Goal: Information Seeking & Learning: Learn about a topic

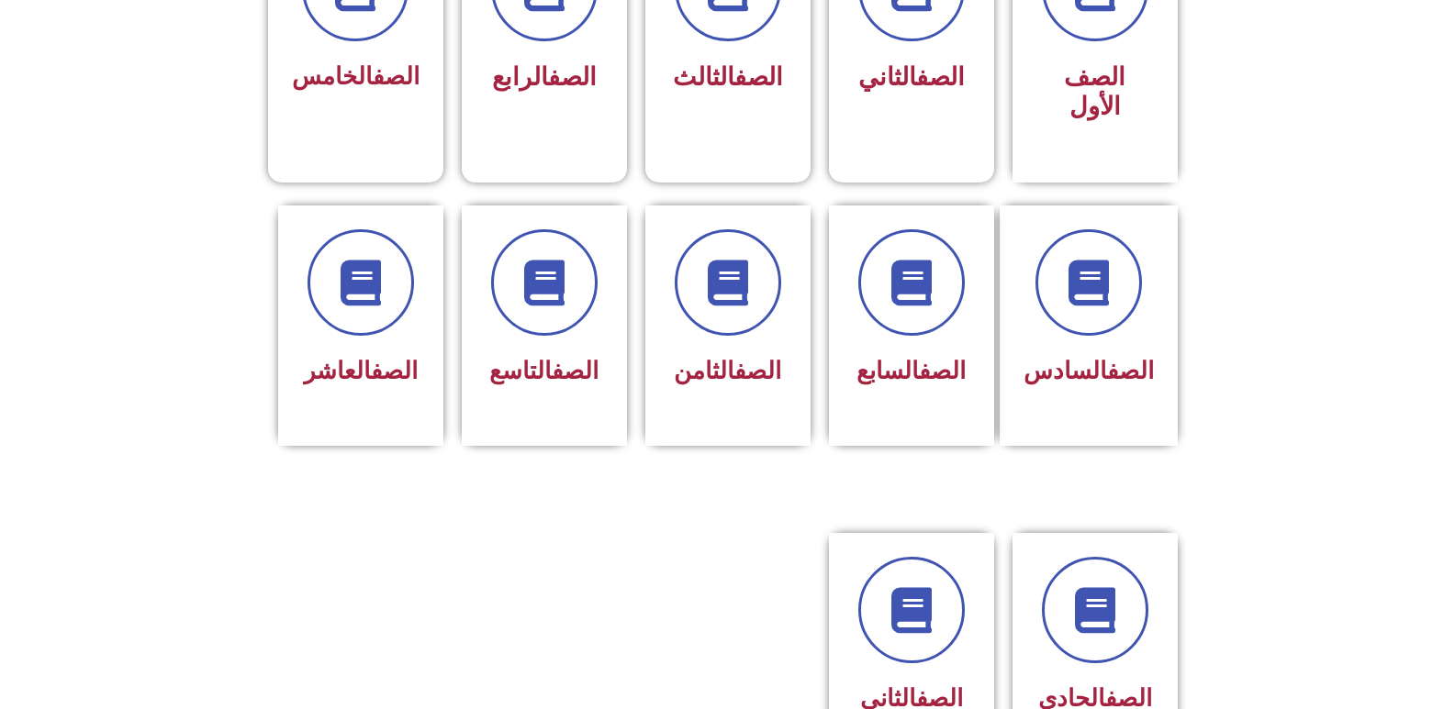
scroll to position [598, 0]
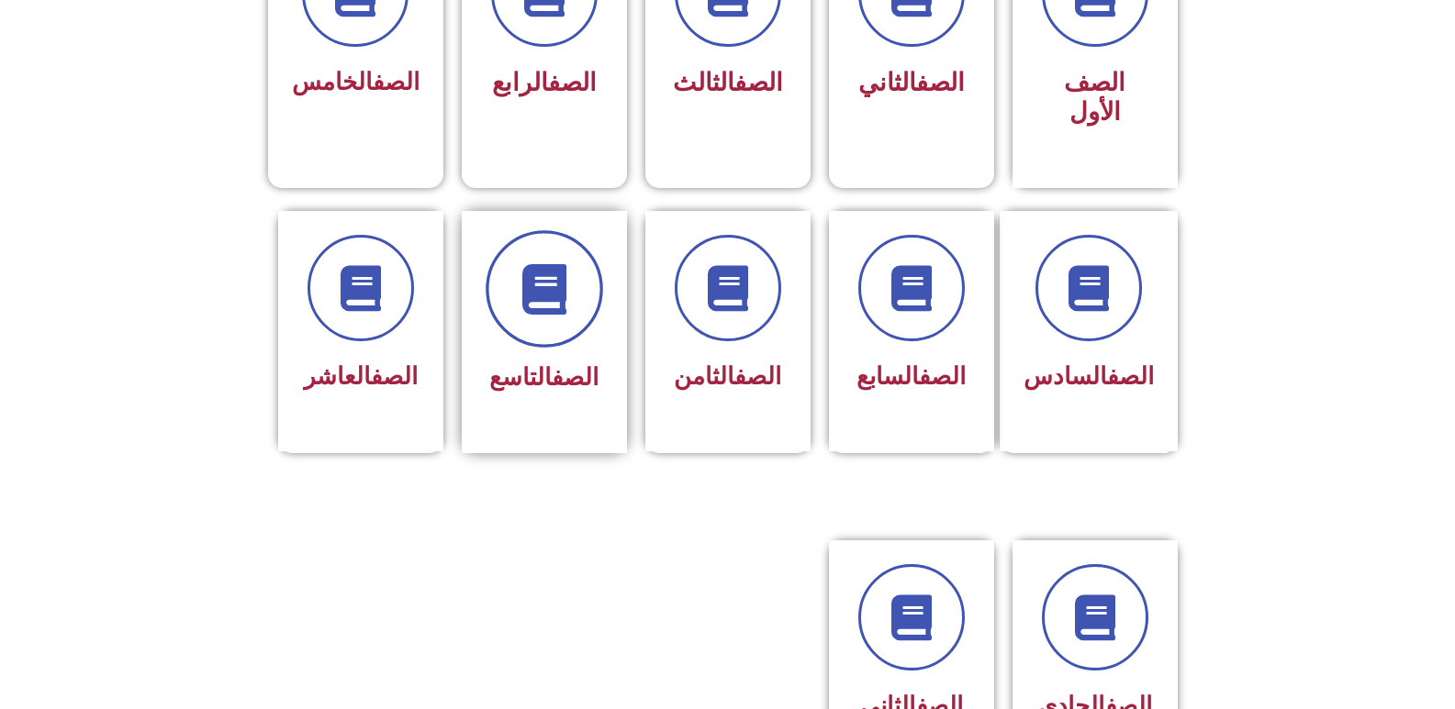
click at [549, 296] on span at bounding box center [543, 288] width 117 height 117
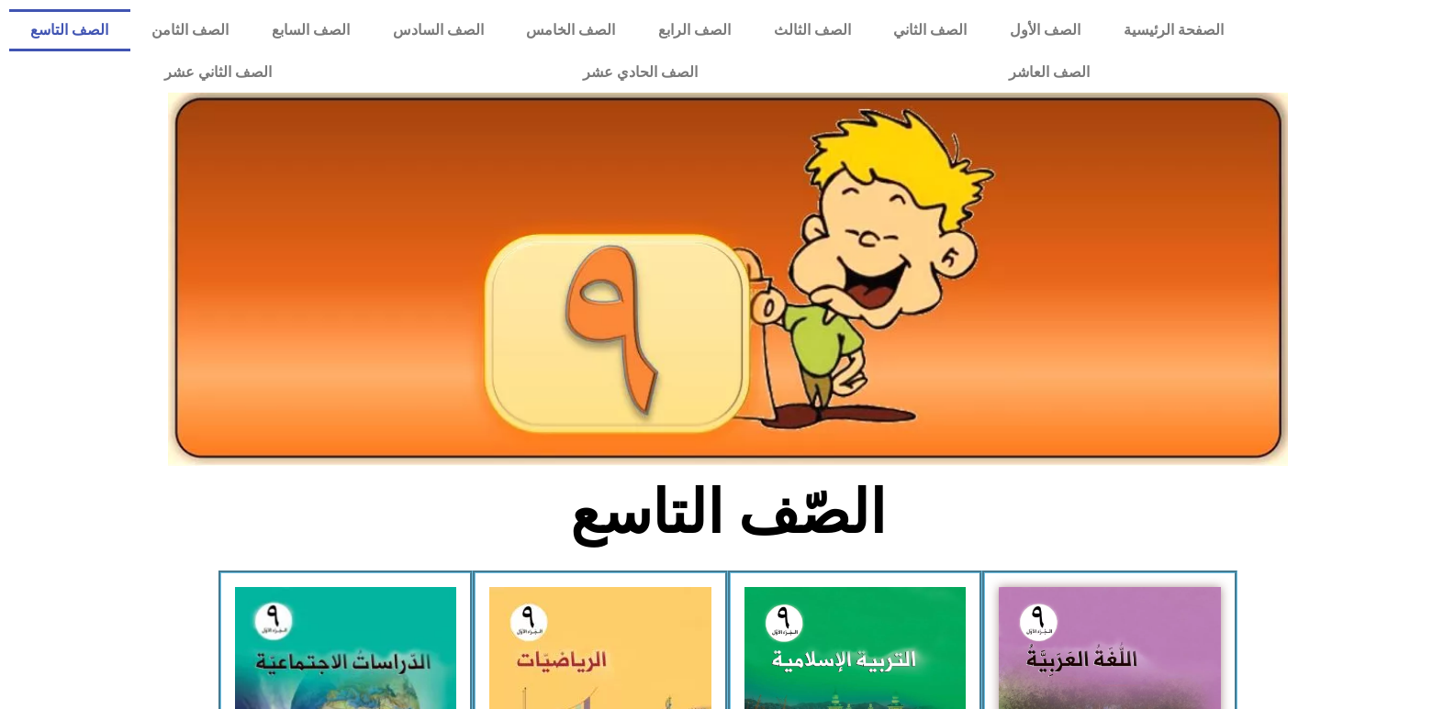
scroll to position [620, 0]
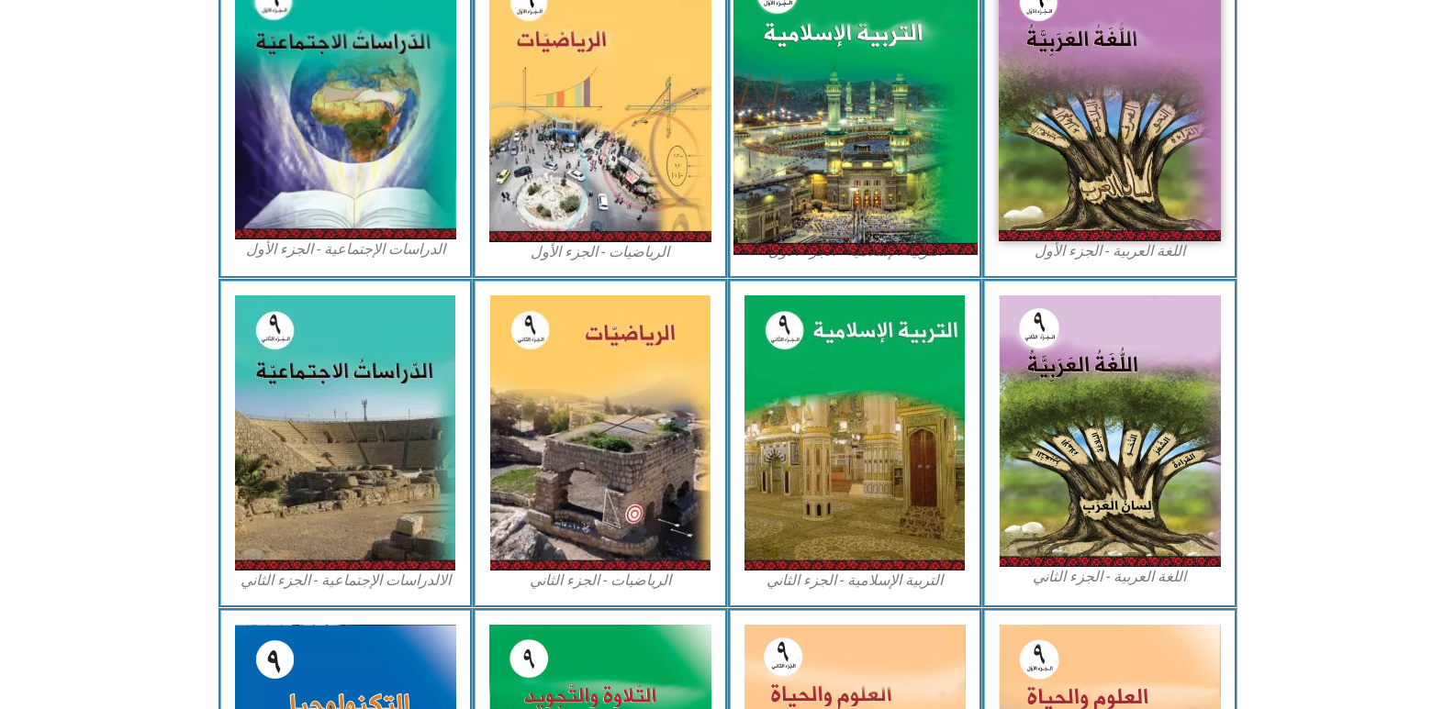
click at [912, 81] on img at bounding box center [854, 104] width 244 height 302
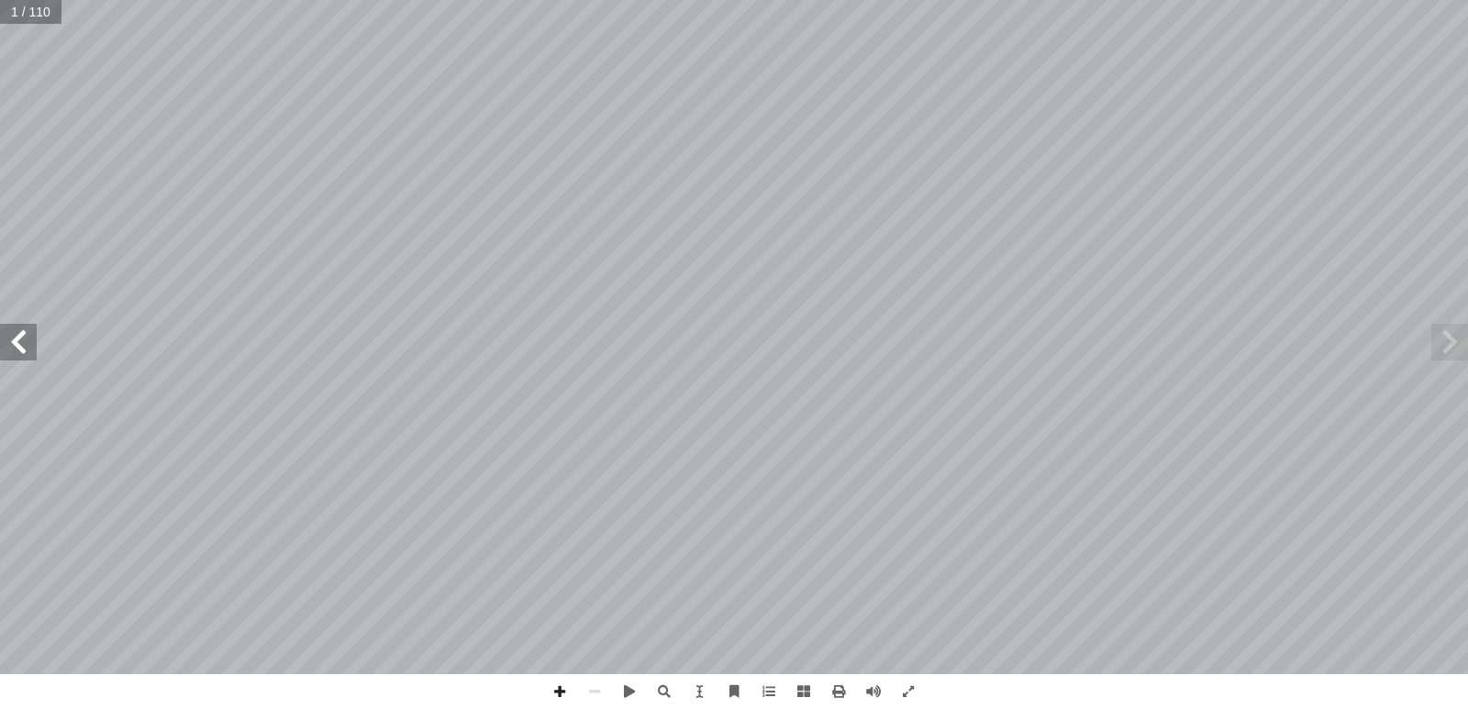
click at [20, 342] on span at bounding box center [18, 342] width 37 height 37
click at [840, 690] on span at bounding box center [838, 692] width 35 height 35
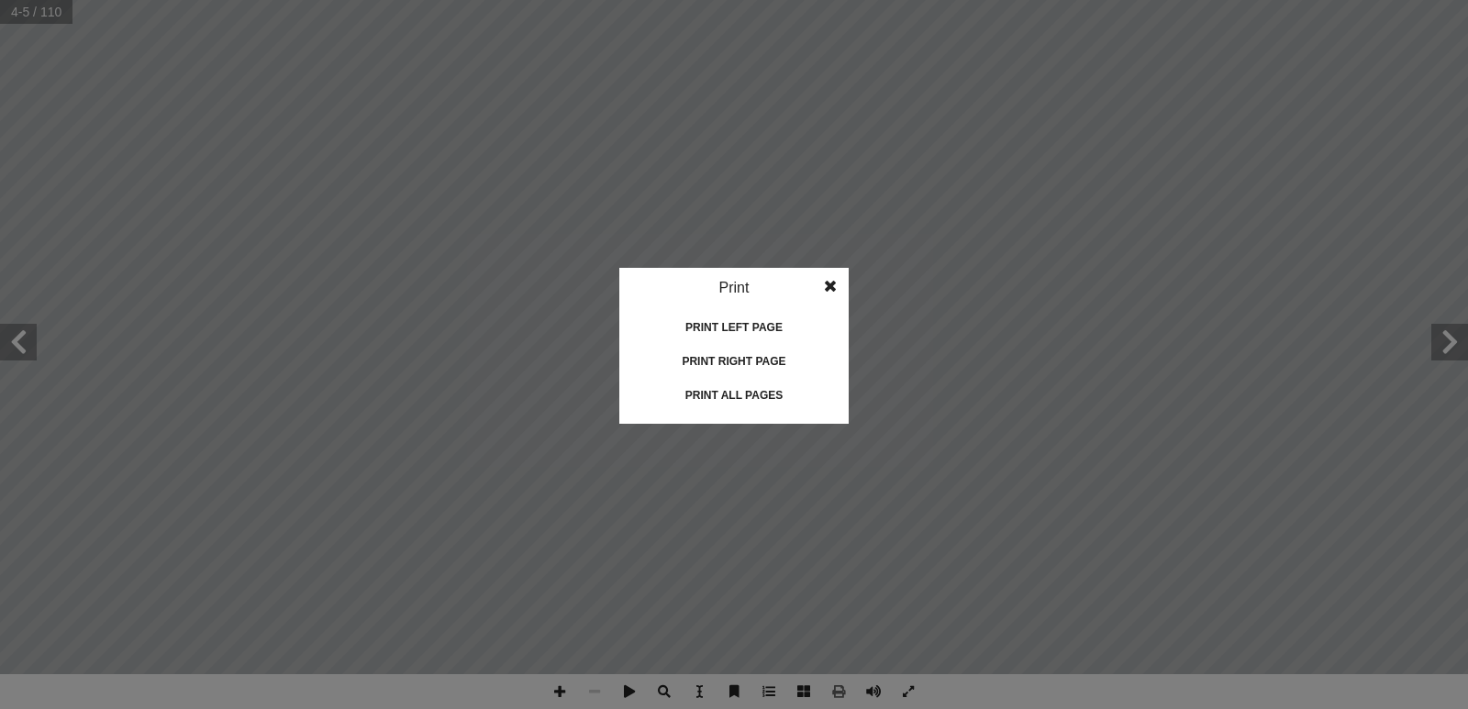
click at [834, 286] on span at bounding box center [830, 286] width 33 height 37
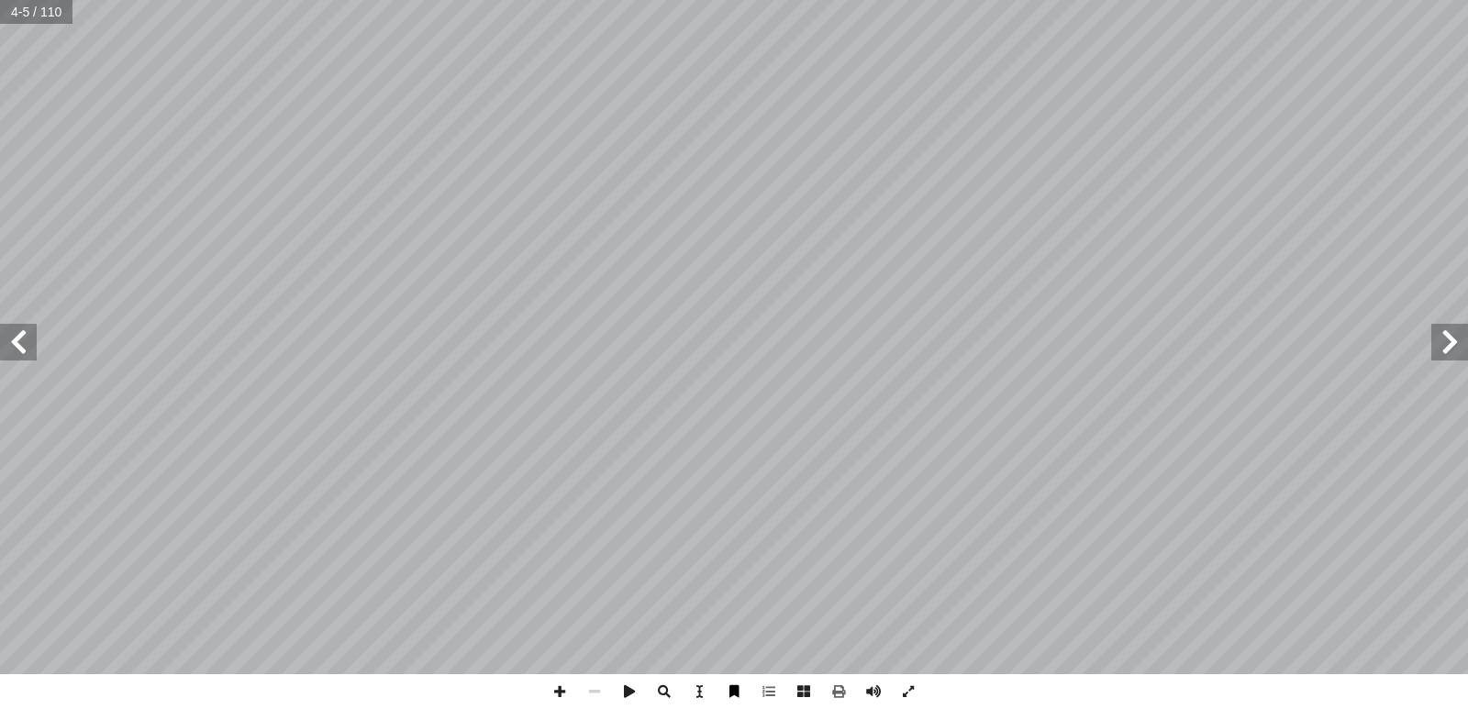
click at [735, 690] on span at bounding box center [734, 692] width 35 height 35
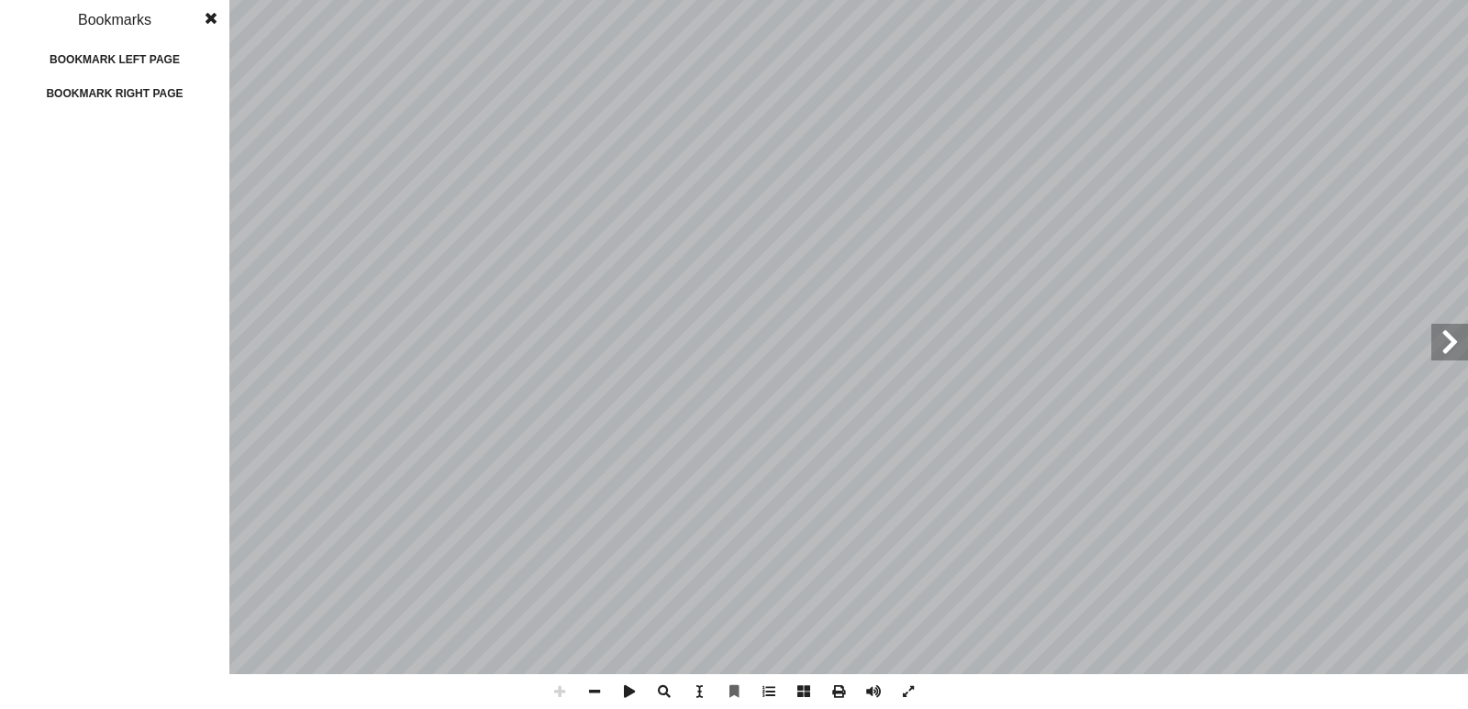
click at [220, 19] on span at bounding box center [211, 18] width 33 height 37
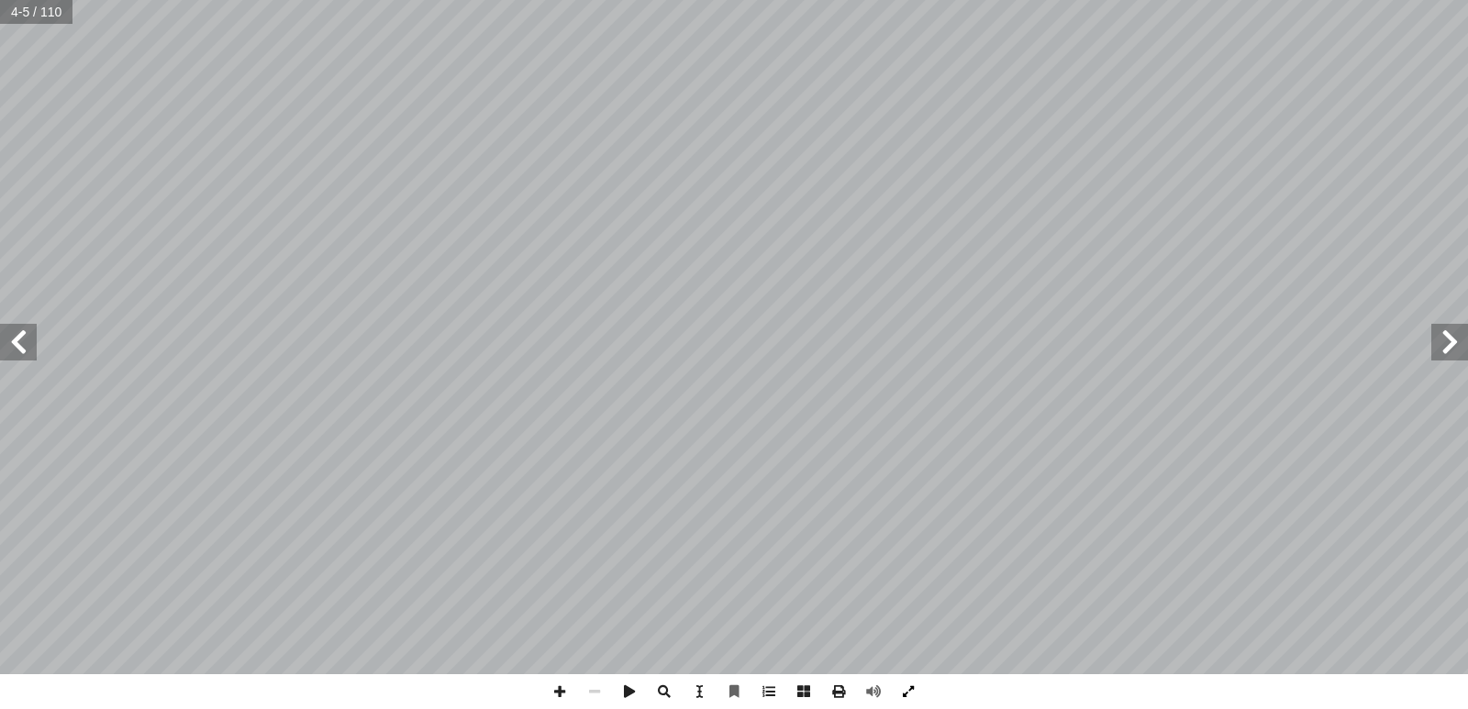
click at [904, 690] on span at bounding box center [908, 692] width 35 height 35
click at [708, 689] on span at bounding box center [699, 692] width 35 height 35
click at [799, 687] on span at bounding box center [803, 692] width 35 height 35
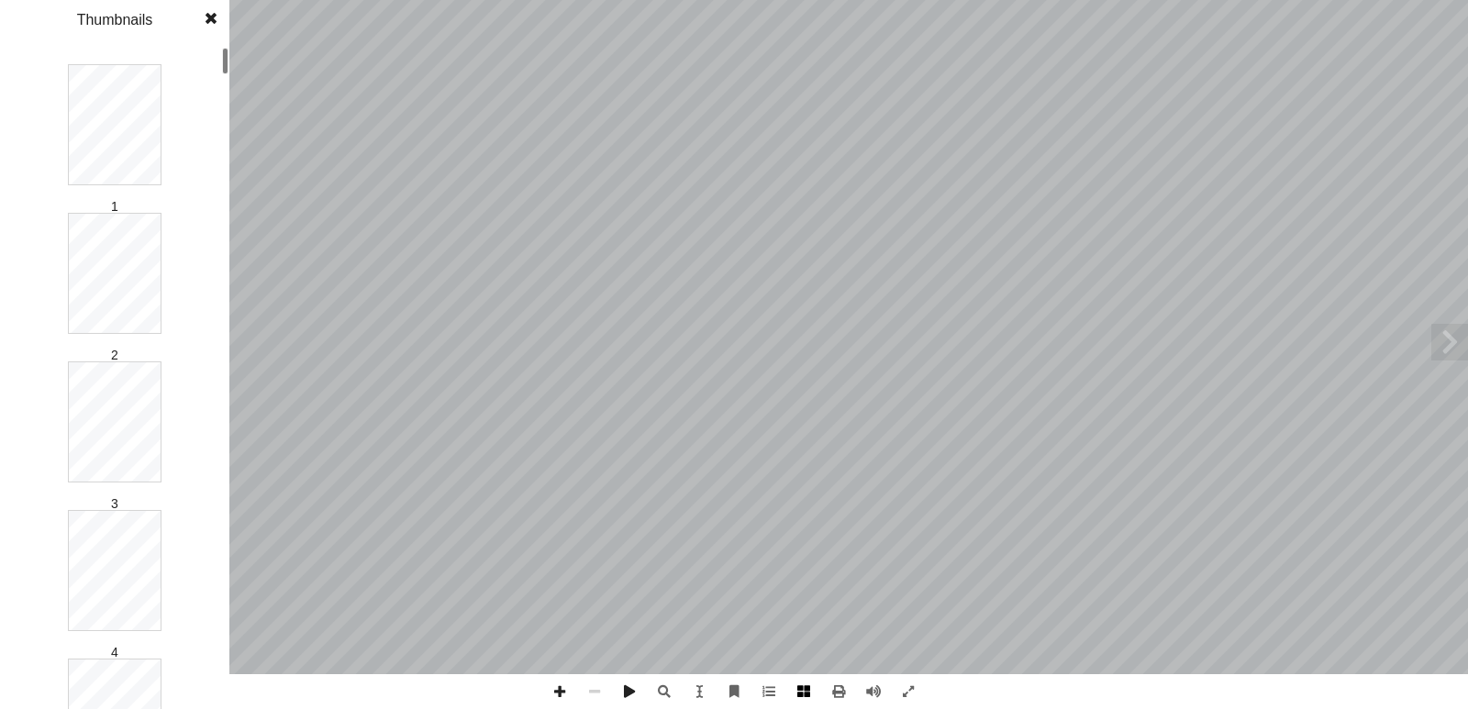
click at [802, 687] on span at bounding box center [803, 692] width 35 height 35
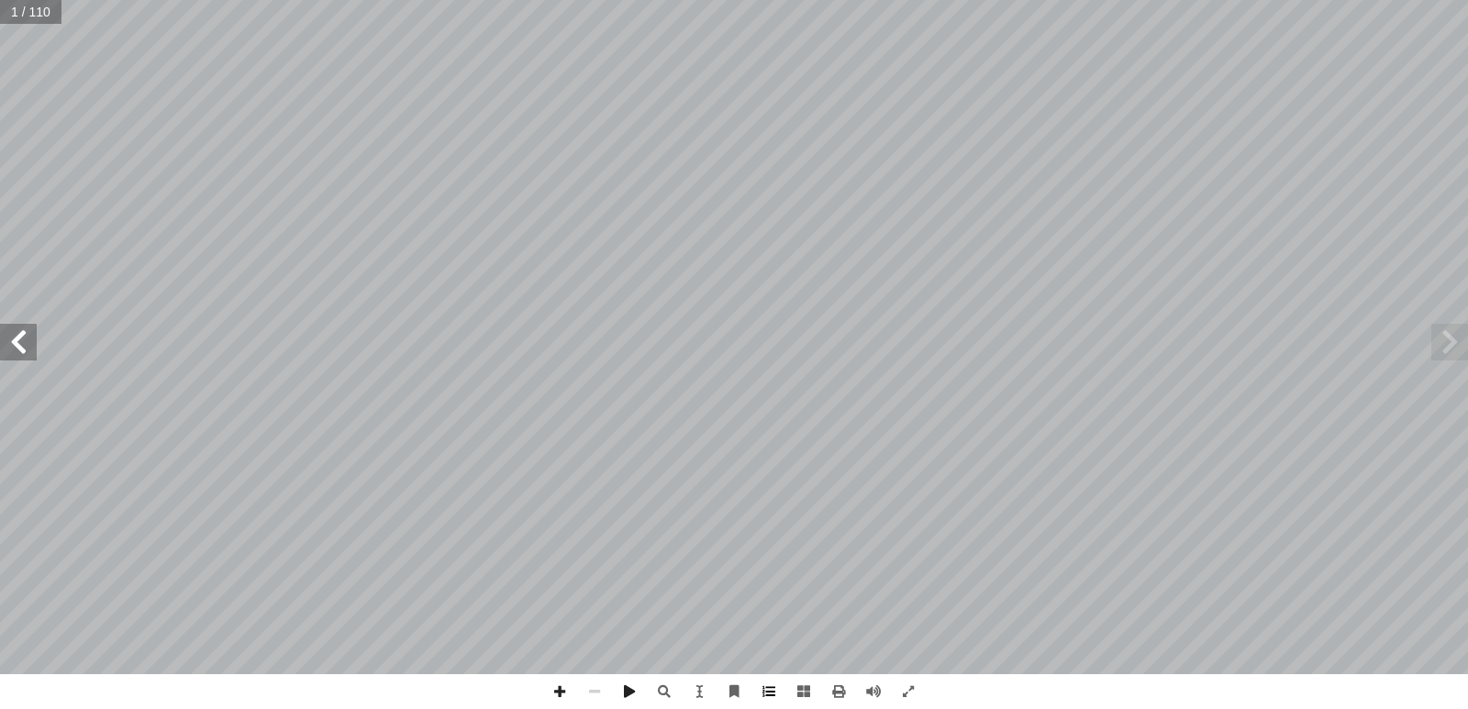
click at [764, 692] on span at bounding box center [769, 692] width 35 height 35
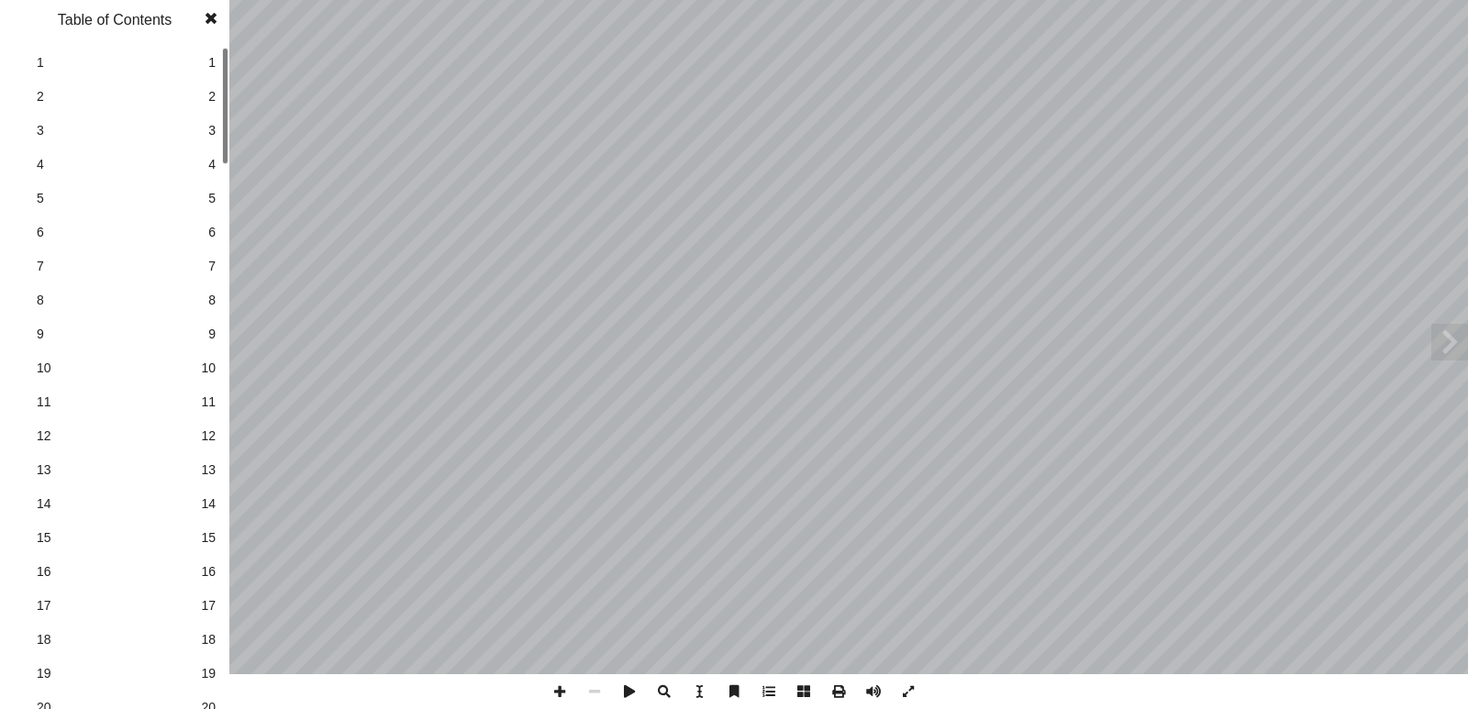
click at [764, 692] on span at bounding box center [769, 692] width 35 height 35
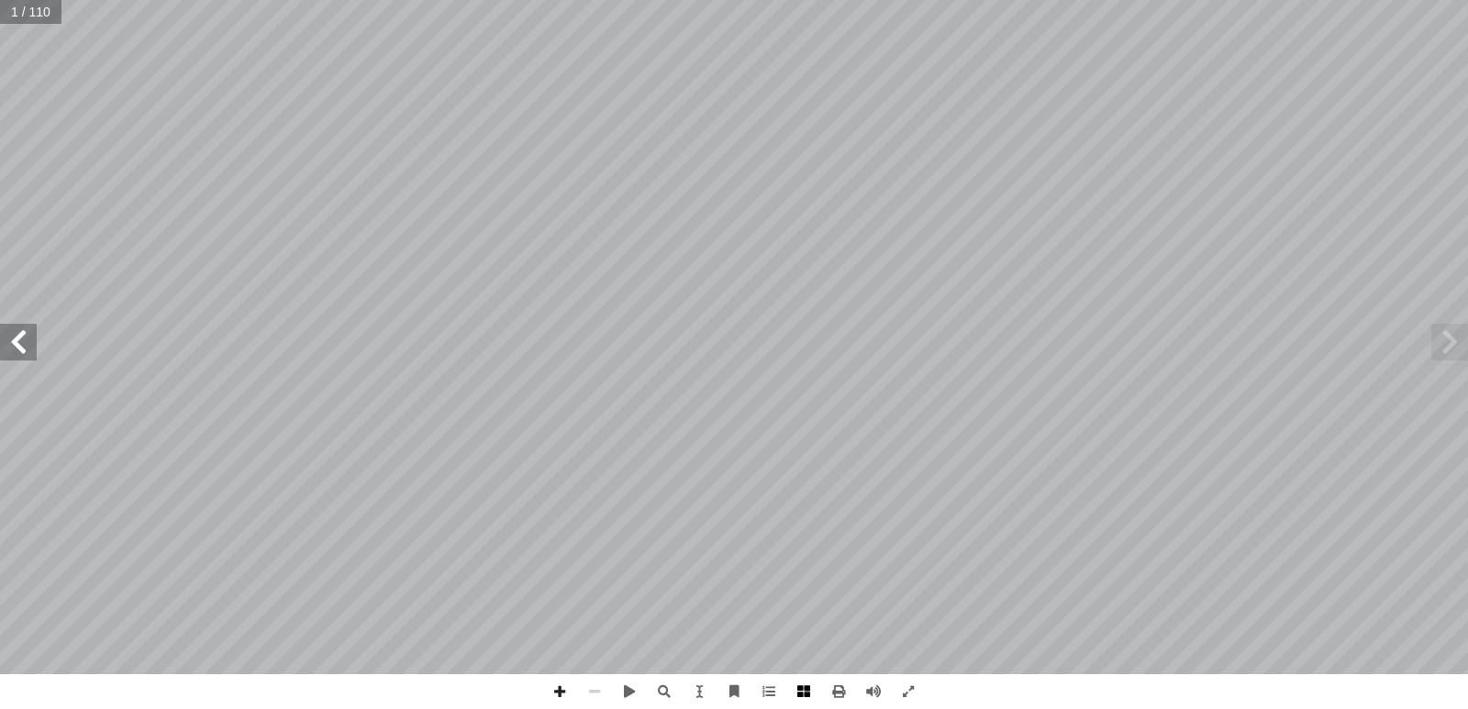
click at [808, 685] on span at bounding box center [803, 692] width 35 height 35
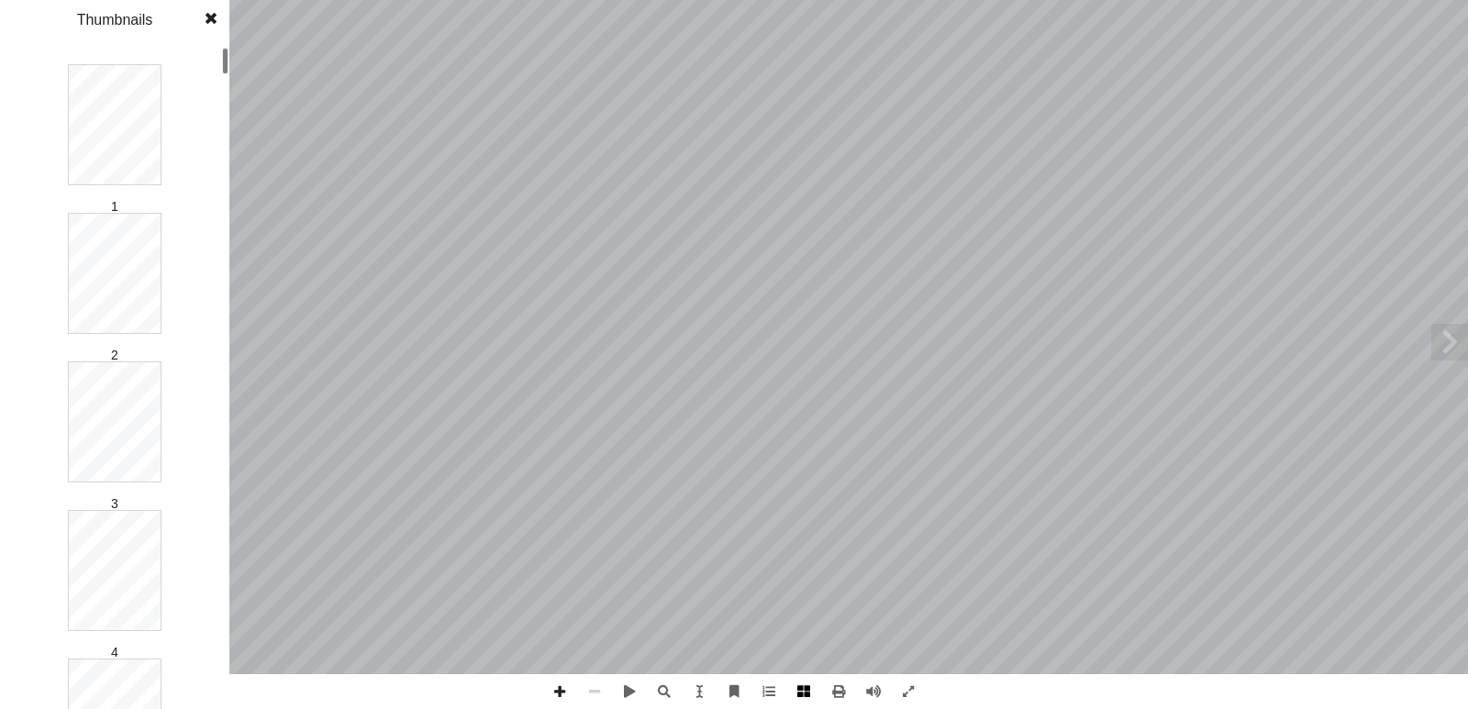
click at [808, 685] on span at bounding box center [803, 692] width 35 height 35
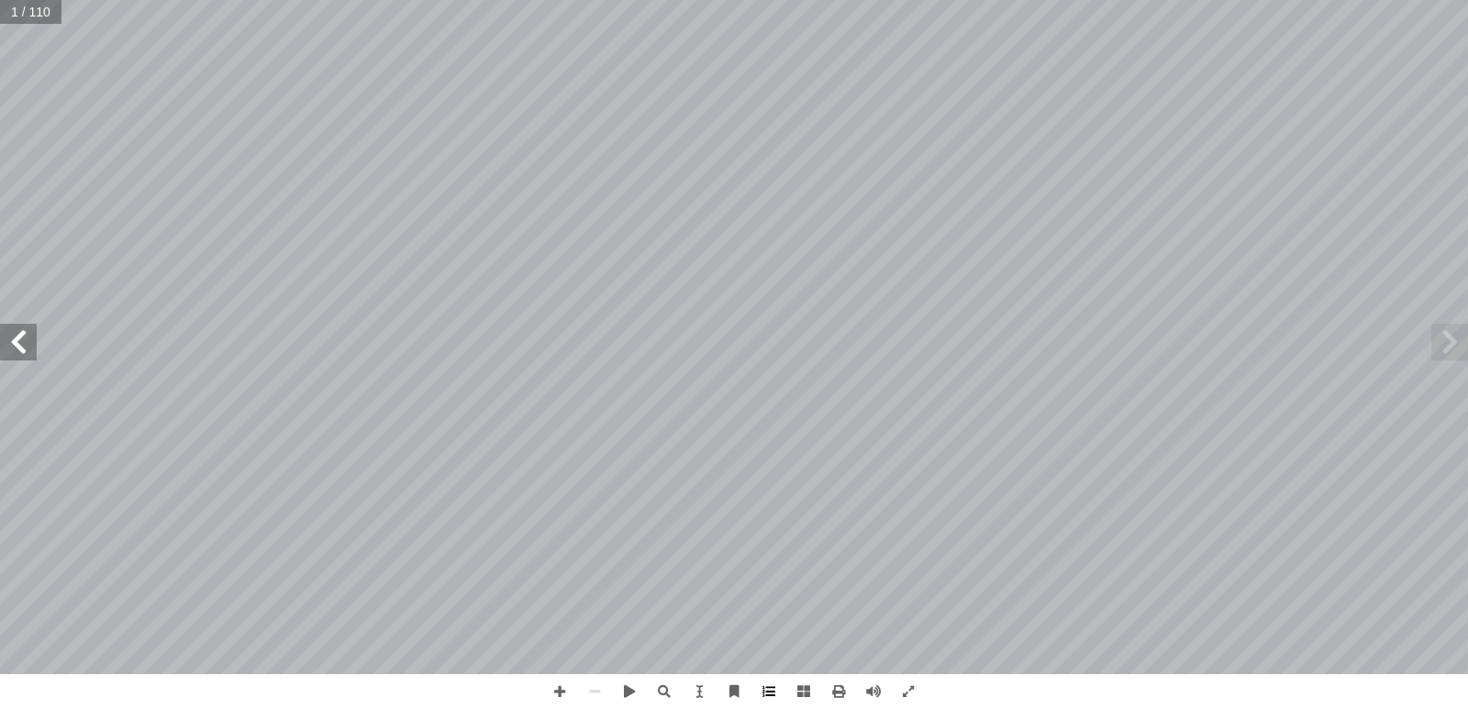
click at [765, 690] on span at bounding box center [769, 692] width 35 height 35
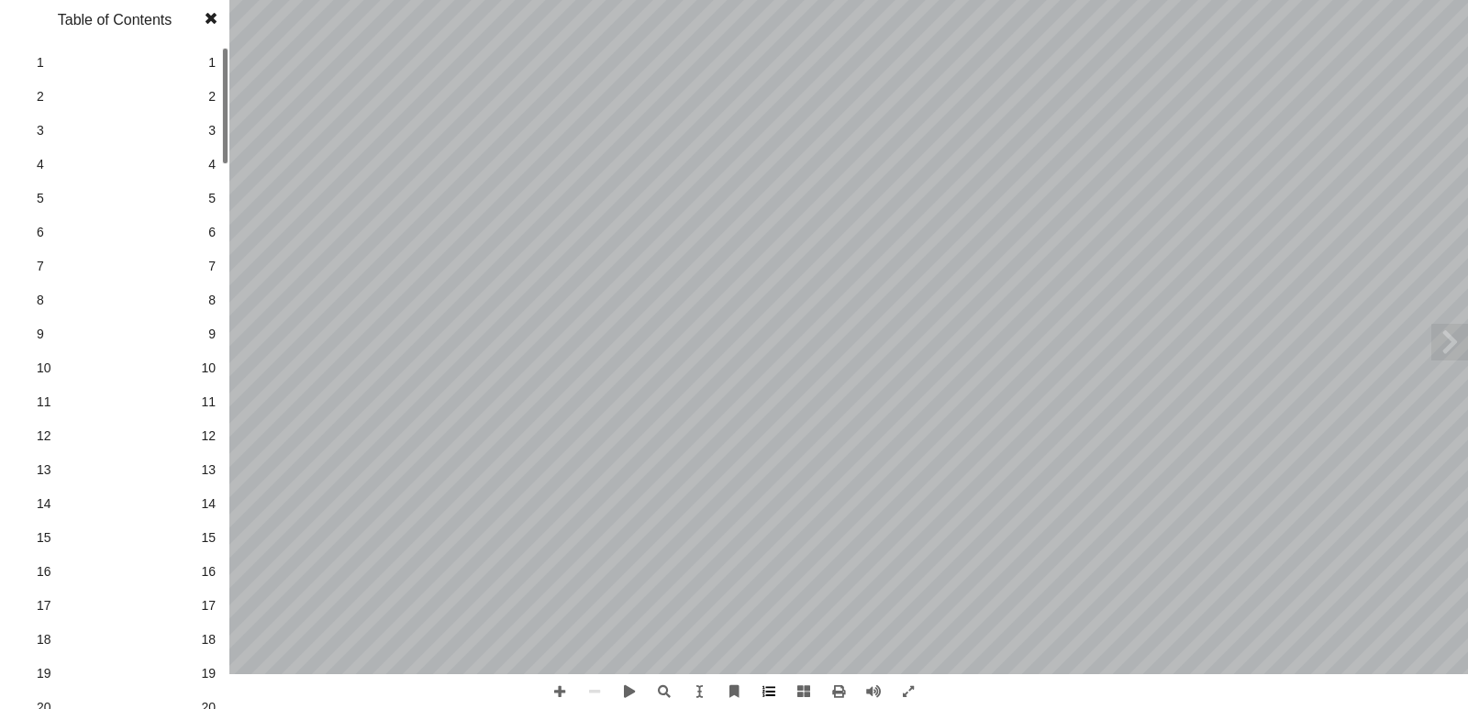
click at [769, 692] on span at bounding box center [769, 692] width 35 height 35
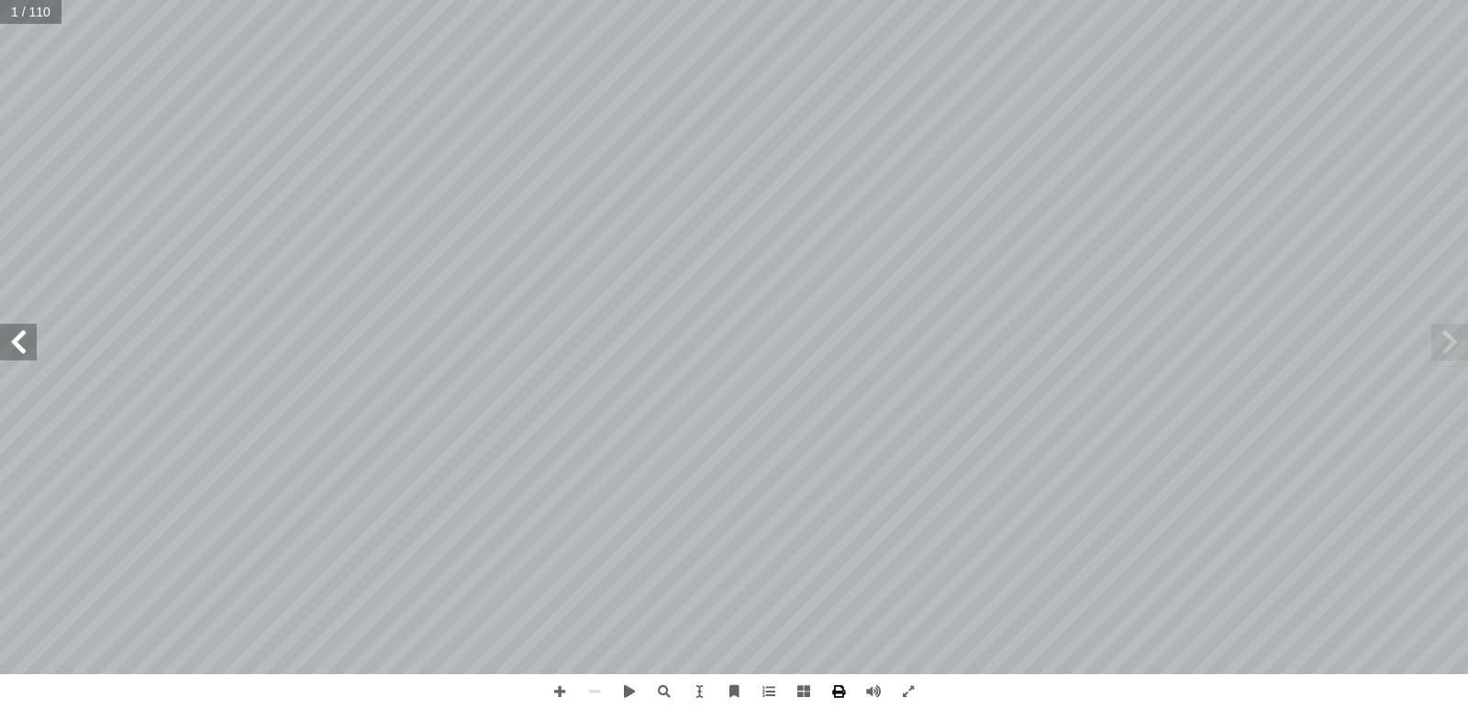
click at [835, 688] on span at bounding box center [838, 692] width 35 height 35
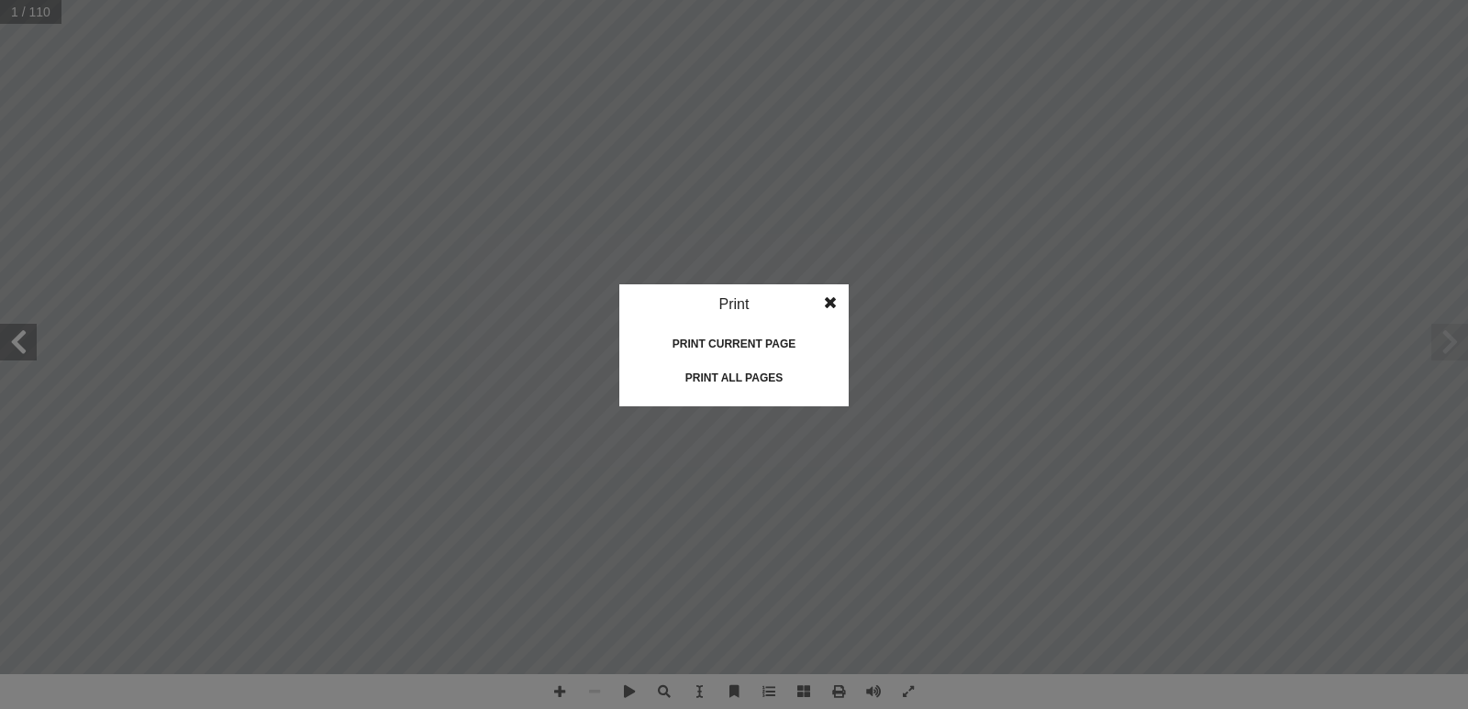
click at [827, 299] on span at bounding box center [830, 302] width 33 height 37
